Goal: Transaction & Acquisition: Purchase product/service

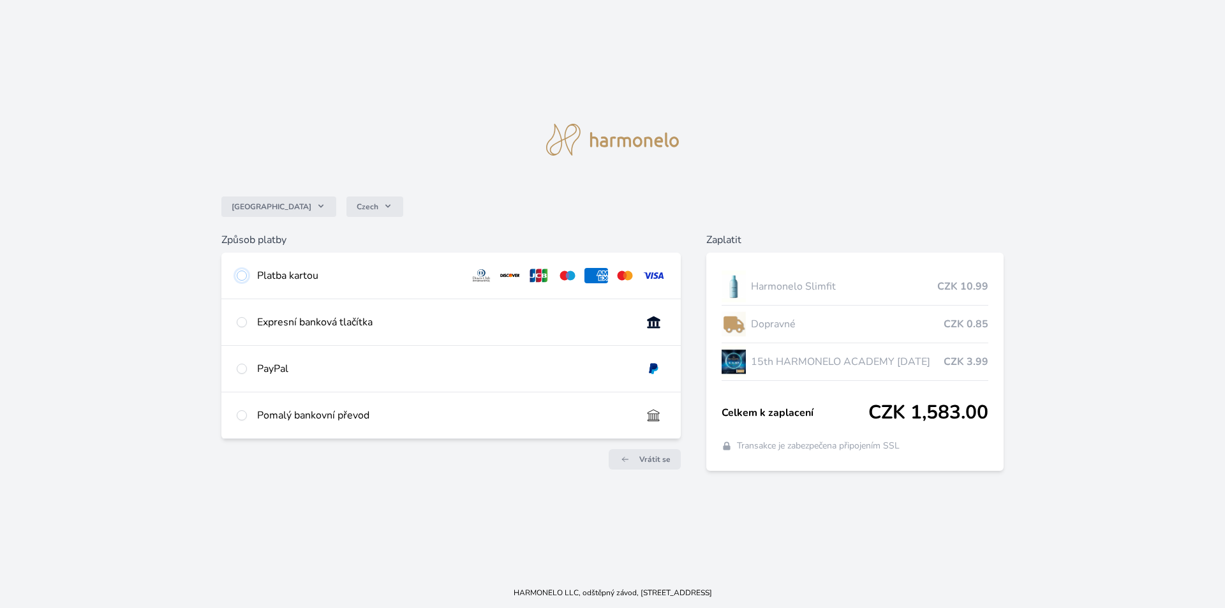
click at [237, 278] on input "radio" at bounding box center [242, 276] width 10 height 10
radio input "true"
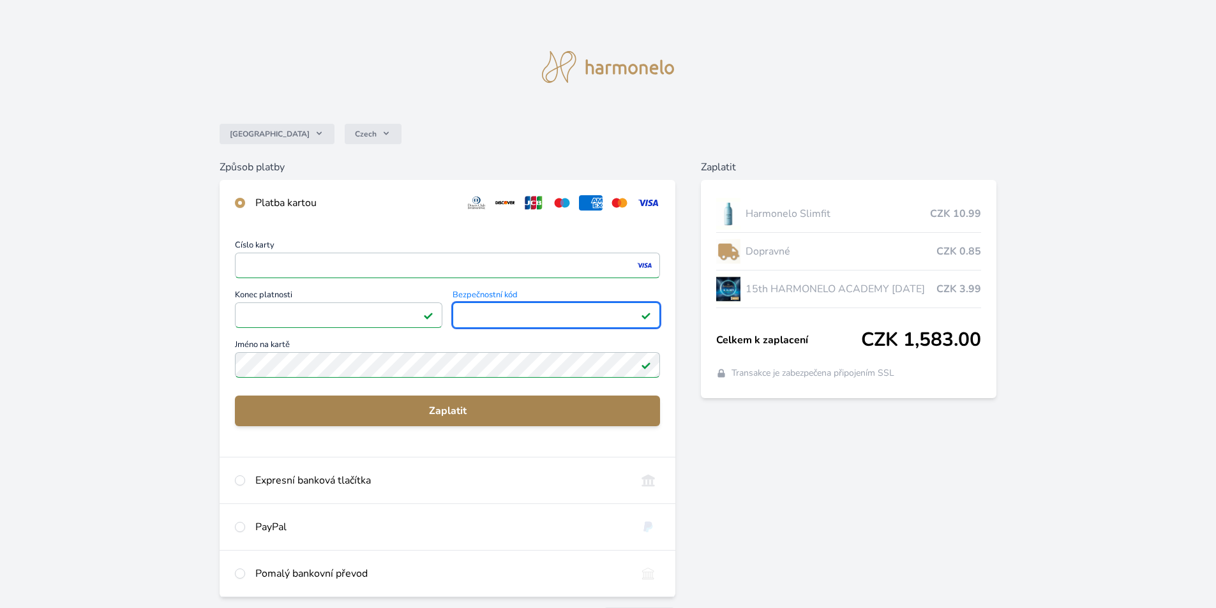
click at [441, 411] on span "Zaplatit" at bounding box center [447, 410] width 405 height 15
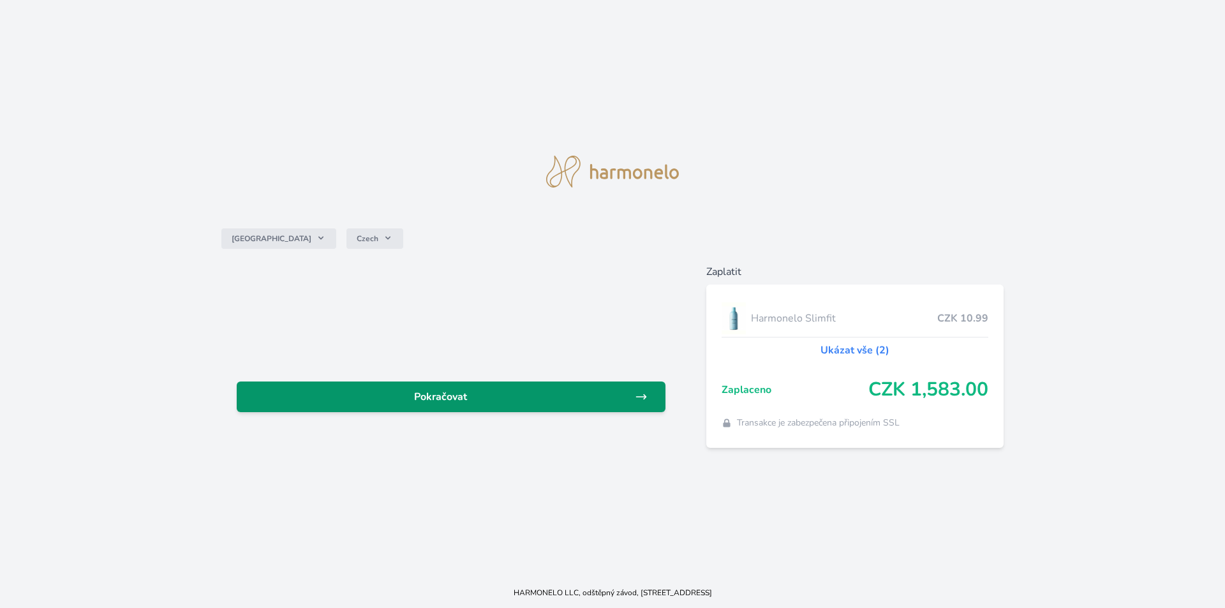
click at [459, 398] on span "Pokračovat" at bounding box center [441, 396] width 388 height 15
